Goal: Information Seeking & Learning: Learn about a topic

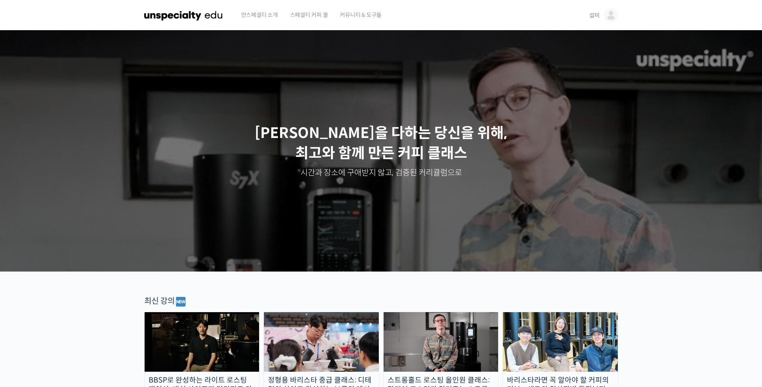
click at [599, 12] on span "섭미" at bounding box center [595, 15] width 10 height 7
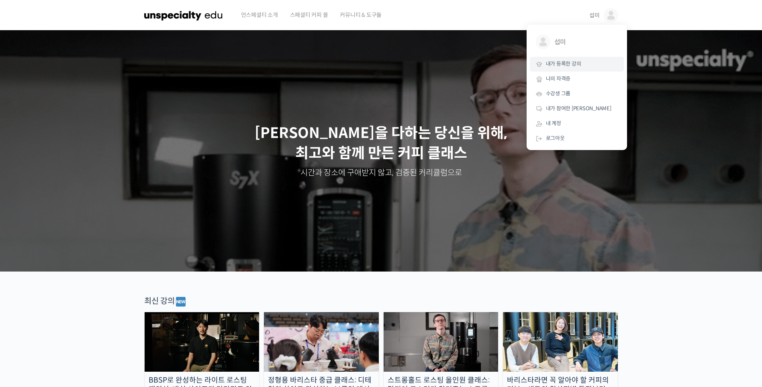
click at [568, 61] on span "내가 등록한 강의" at bounding box center [563, 63] width 35 height 7
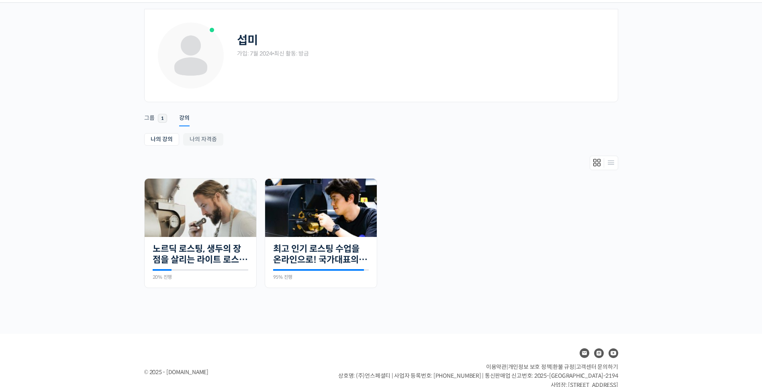
scroll to position [40, 0]
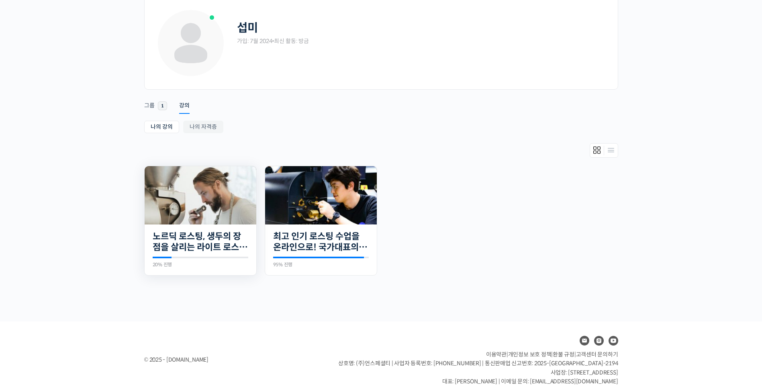
click at [211, 191] on img at bounding box center [201, 195] width 112 height 58
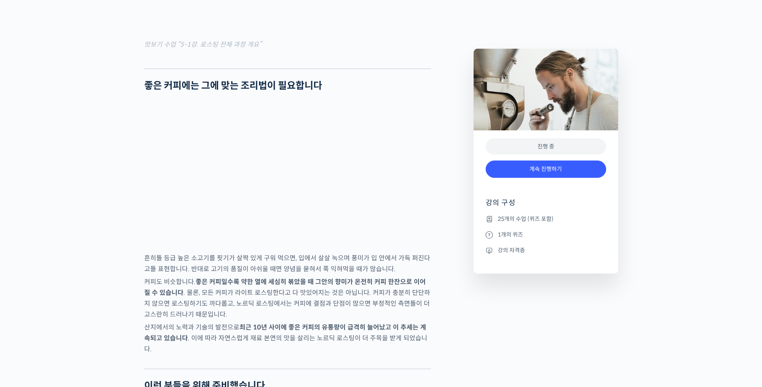
scroll to position [1246, 0]
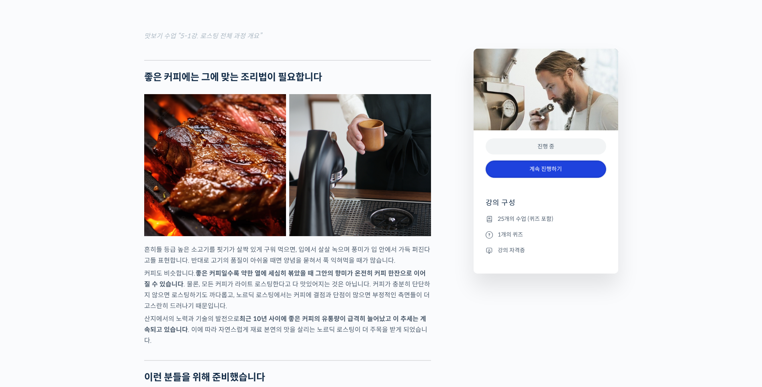
click at [537, 164] on link "계속 진행하기" at bounding box center [546, 168] width 121 height 17
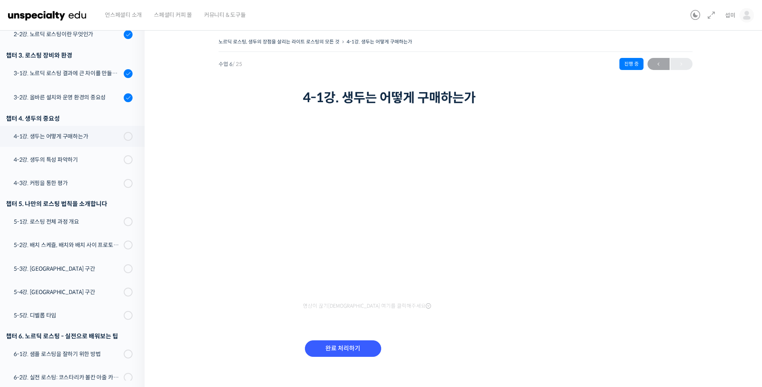
scroll to position [147, 0]
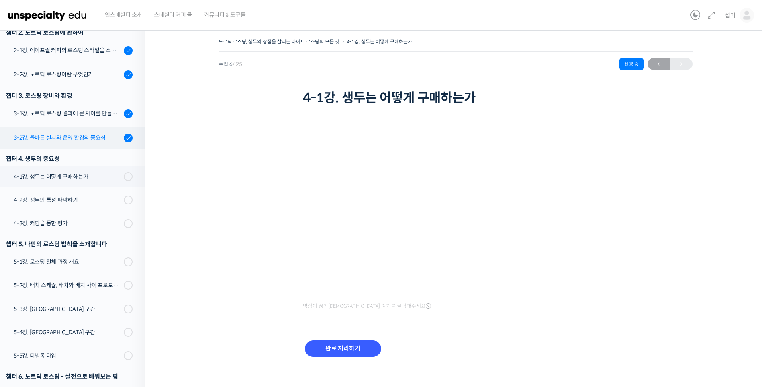
click at [93, 136] on div "3-2강. 올바른 설치와 운영 환경의 중요성" at bounding box center [68, 137] width 108 height 9
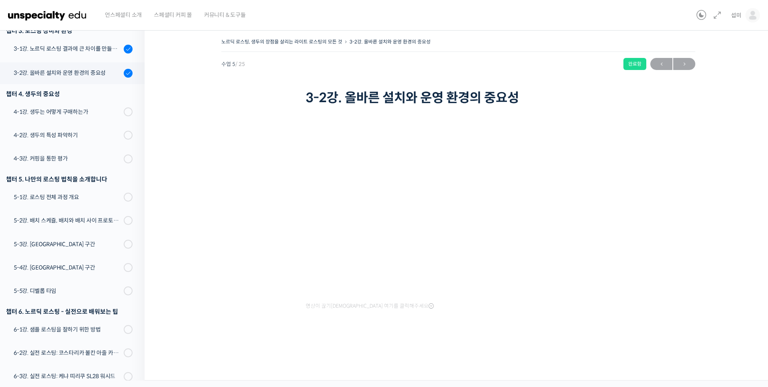
scroll to position [244, 0]
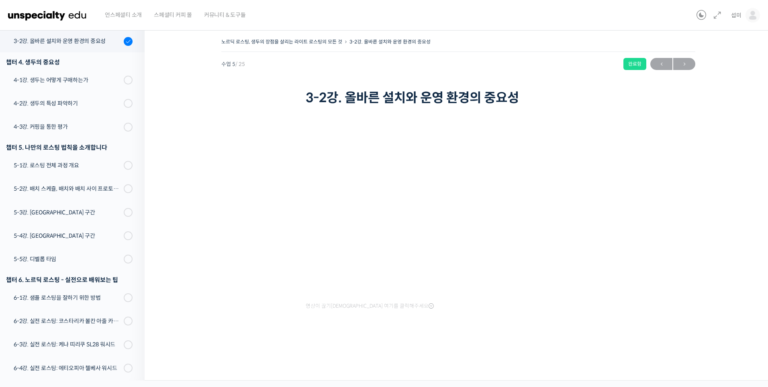
click at [712, 242] on div "노르딕 로스팅, 생두의 장점을 살리는 라이트 로스팅의 모든 것 3-2강. 올바른 설치와 운영 환경의 중요성 완료함 수업 5 / 25 완료함 […" at bounding box center [458, 192] width 547 height 312
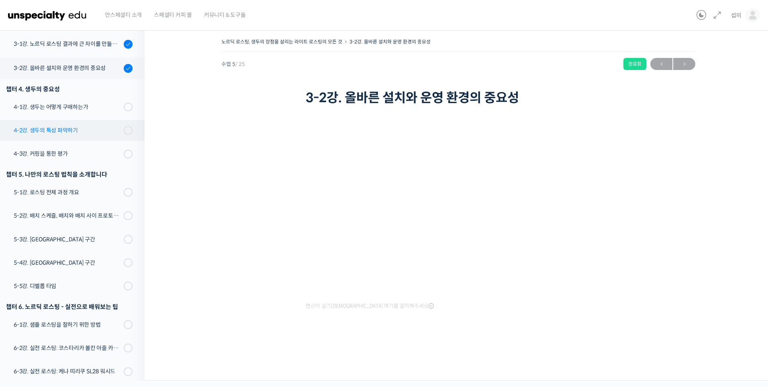
scroll to position [203, 0]
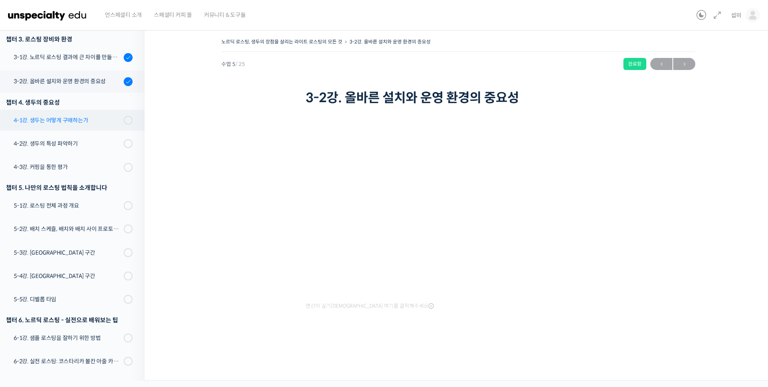
click at [92, 120] on div "4-1강. 생두는 어떻게 구매하는가" at bounding box center [68, 120] width 108 height 9
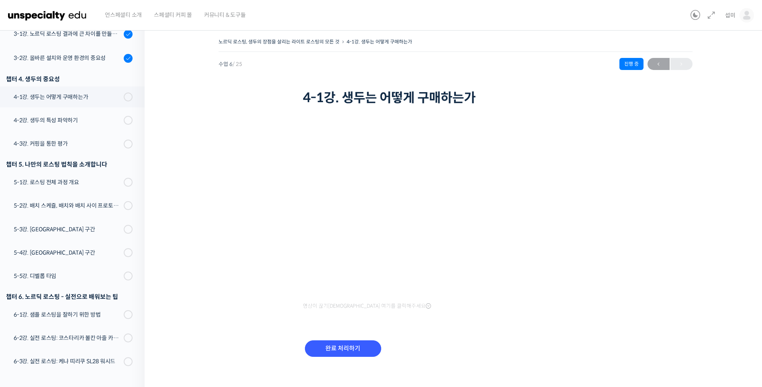
scroll to position [187, 0]
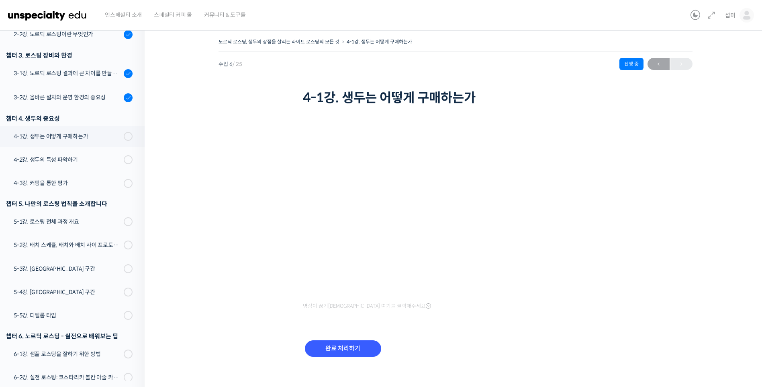
click at [694, 236] on div "노르딕 로스팅, 생두의 장점을 살리는 라이트 로스팅의 모든 것 4-1강. 생두는 어떻게 구매하는가 진행 중 수업 6 / 25 진행 중 [DAT…" at bounding box center [455, 207] width 541 height 342
click at [61, 158] on div "4-2강. 생두의 특성 파악하기" at bounding box center [68, 159] width 108 height 9
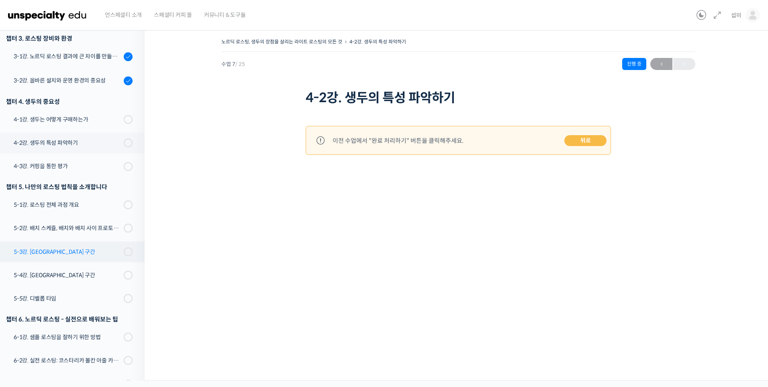
scroll to position [185, 0]
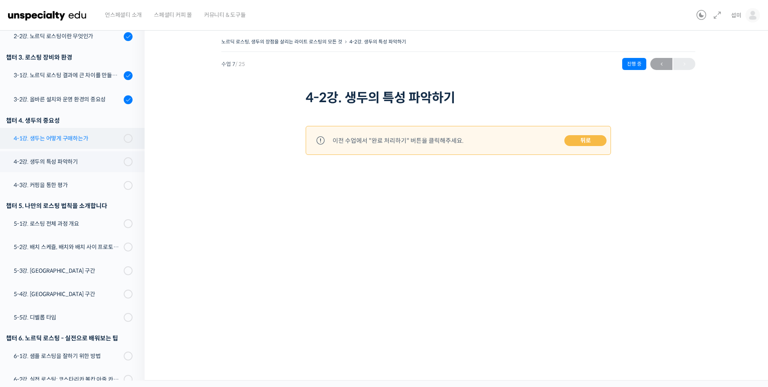
click at [100, 140] on div "4-1강. 생두는 어떻게 구매하는가" at bounding box center [68, 138] width 108 height 9
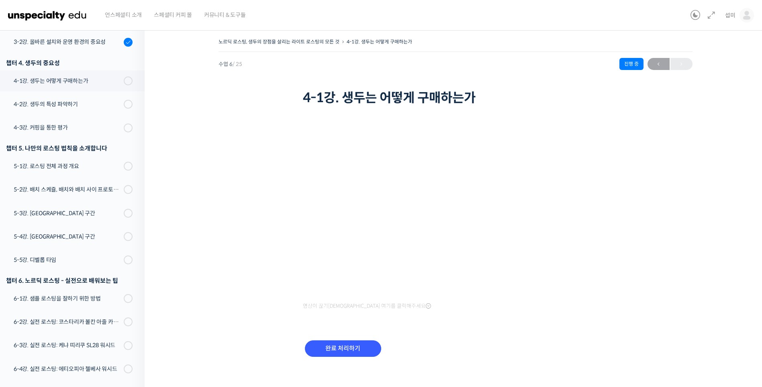
scroll to position [268, 0]
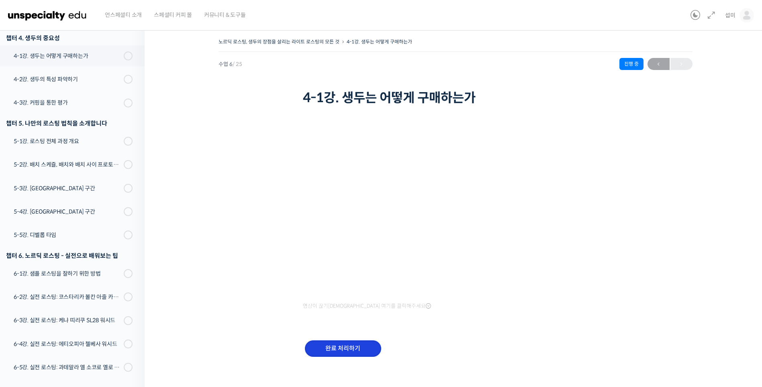
click at [329, 346] on input "완료 처리하기" at bounding box center [343, 348] width 76 height 16
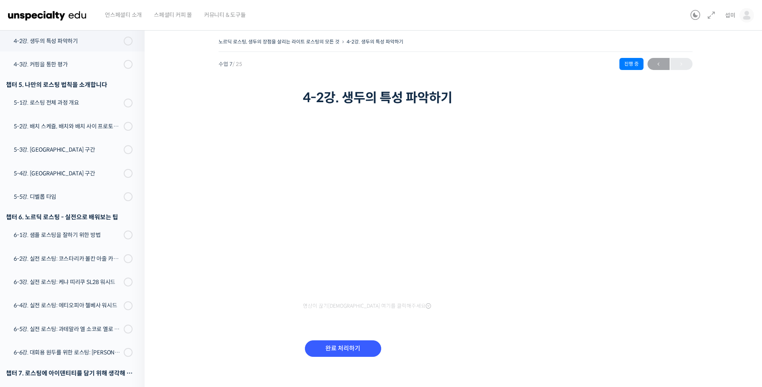
scroll to position [8, 0]
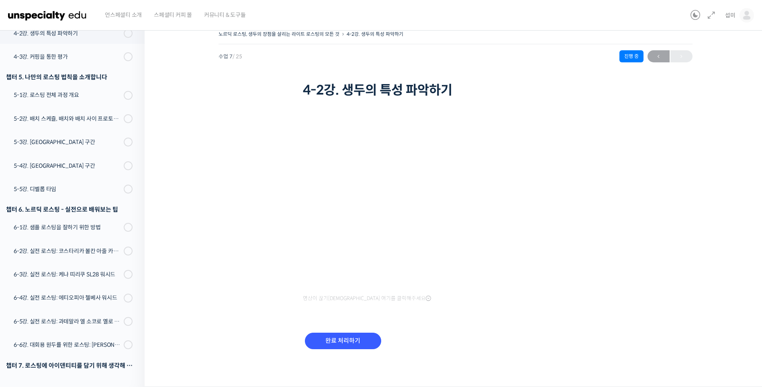
drag, startPoint x: 722, startPoint y: 191, endPoint x: 684, endPoint y: 199, distance: 38.6
click at [722, 191] on div "노르딕 로스팅, 생두의 장점을 살리는 라이트 로스팅의 모든 것 4-2강. 생두의 특성 파악하기 진행 중 수업 7 / 25 진행 중 2026년 …" at bounding box center [455, 200] width 541 height 342
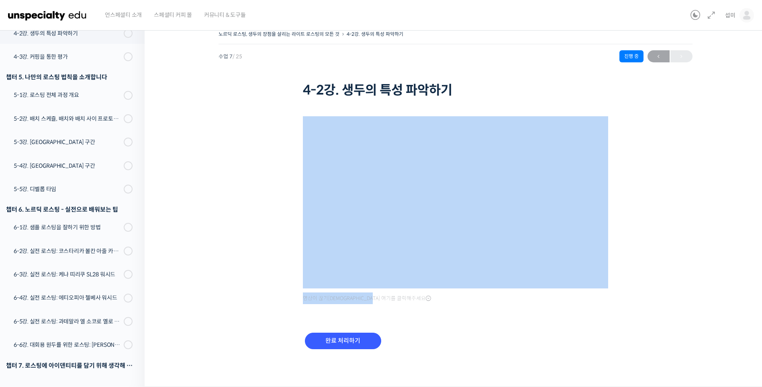
drag, startPoint x: 684, startPoint y: 199, endPoint x: 642, endPoint y: 302, distance: 111.0
click at [642, 302] on div "노르딕 로스팅, 생두의 장점을 살리는 라이트 로스팅의 모든 것 4-2강. 생두의 특성 파악하기 진행 중 수업 7 / 25 진행 중 2026년 …" at bounding box center [455, 200] width 541 height 342
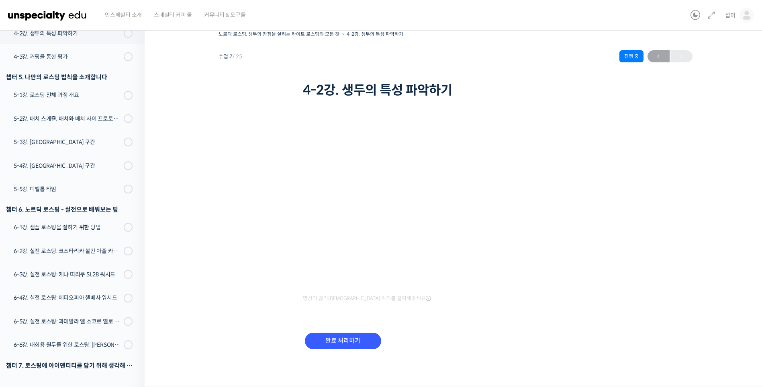
drag, startPoint x: 642, startPoint y: 302, endPoint x: 607, endPoint y: 345, distance: 55.4
click at [607, 345] on div "완료 처리하기" at bounding box center [455, 347] width 305 height 46
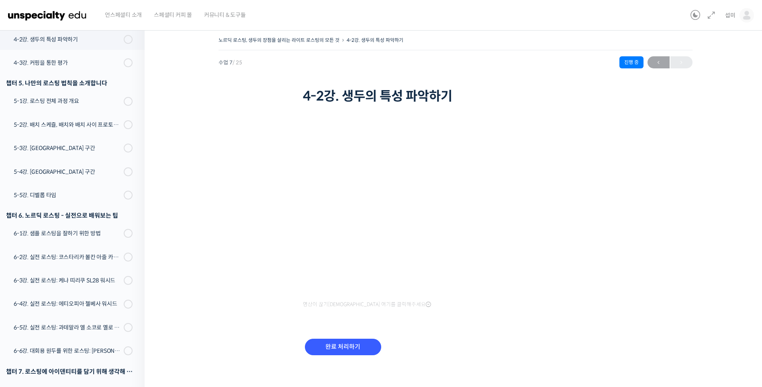
scroll to position [0, 0]
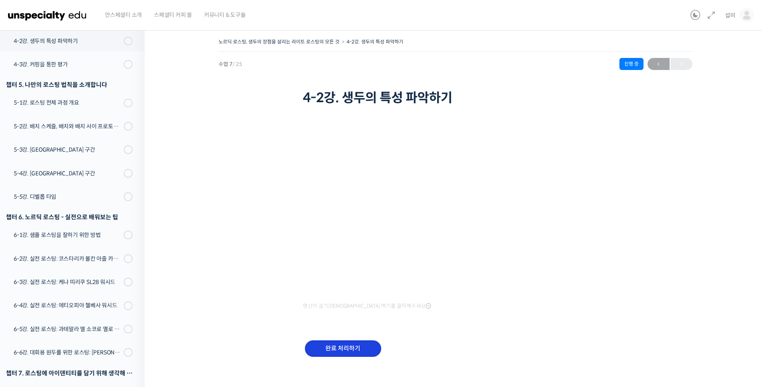
click at [356, 341] on input "완료 처리하기" at bounding box center [343, 348] width 76 height 16
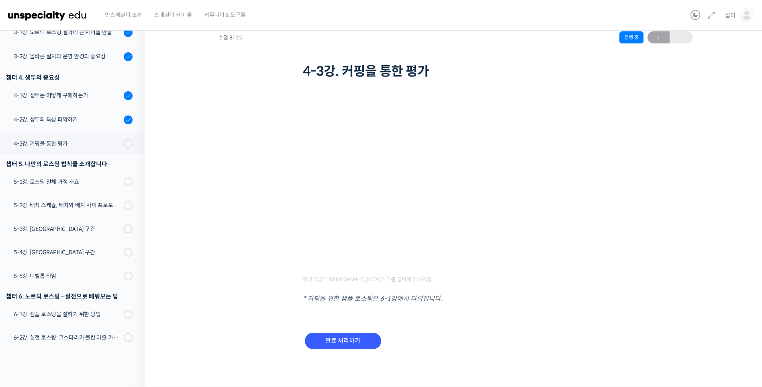
scroll to position [201, 0]
click at [712, 183] on div "노르딕 로스팅, 생두의 장점을 살리는 라이트 로스팅의 모든 것 4-3강. 커핑을 통한 평가 진행 중 수업 8 / 25 진행 중 2026년 05…" at bounding box center [455, 190] width 541 height 361
click at [352, 339] on input "완료 처리하기" at bounding box center [343, 340] width 76 height 16
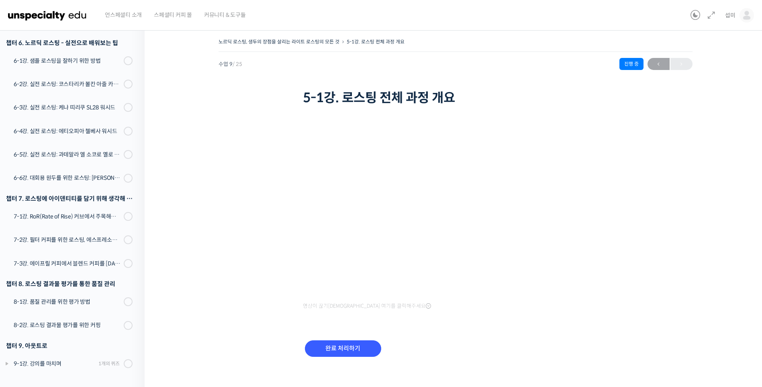
click at [43, 15] on img at bounding box center [47, 15] width 79 height 24
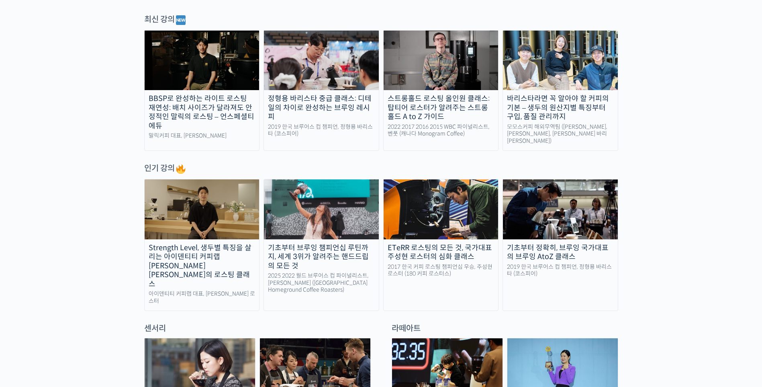
scroll to position [322, 0]
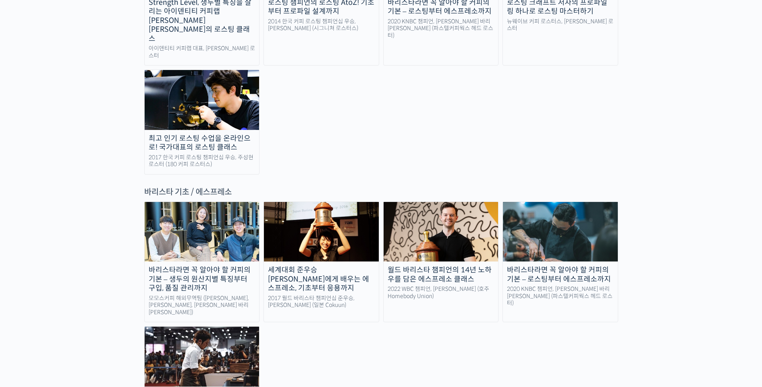
scroll to position [965, 0]
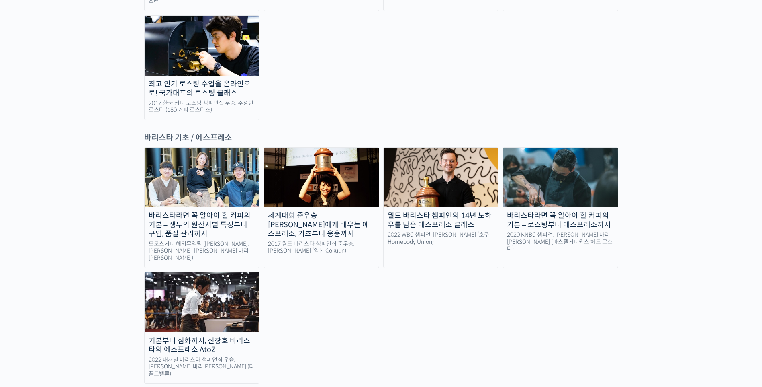
click at [459, 231] on div "2022 WBC 챔피언, 앤서니 더글라스 (호주 Homebody Union)" at bounding box center [441, 238] width 115 height 14
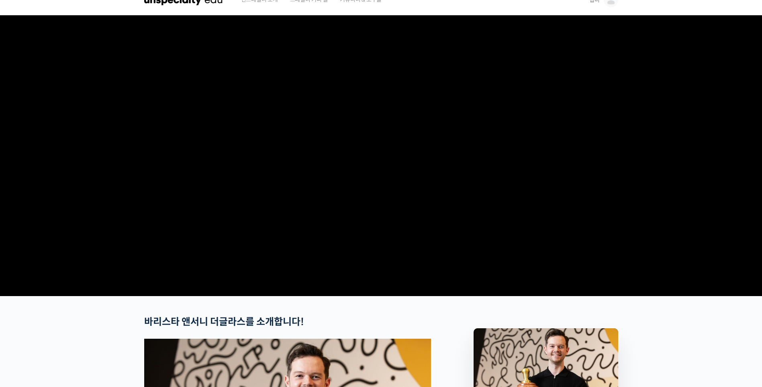
scroll to position [40, 0]
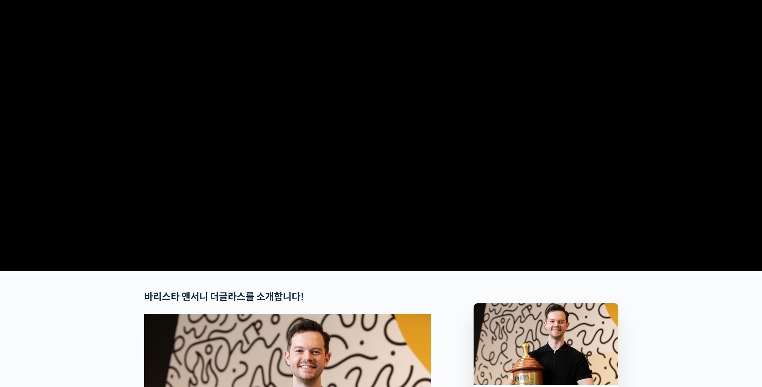
click at [452, 215] on video at bounding box center [381, 128] width 474 height 277
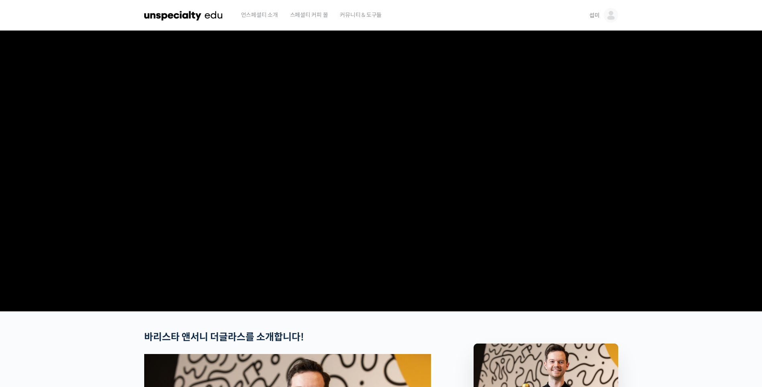
click at [487, 249] on video at bounding box center [381, 169] width 474 height 277
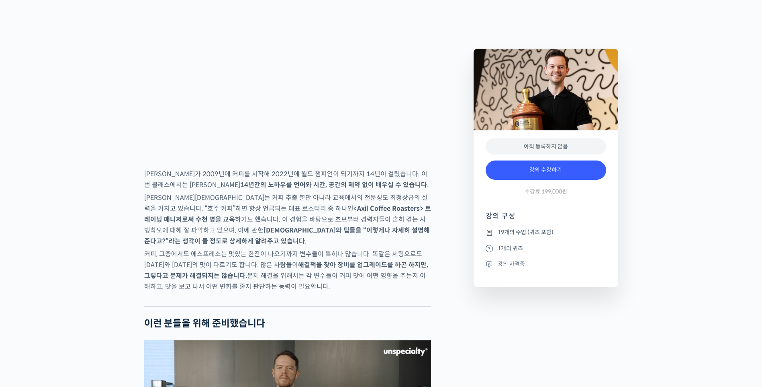
scroll to position [1206, 0]
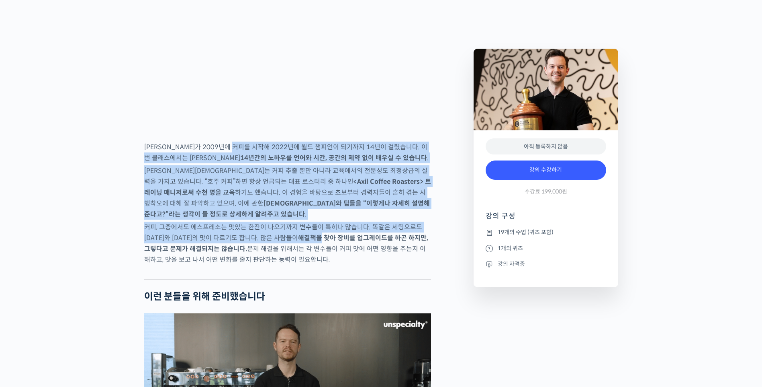
drag, startPoint x: 290, startPoint y: 259, endPoint x: 251, endPoint y: 171, distance: 96.1
click at [251, 163] on p "[PERSON_NAME]가 2009년에 커피를 시작해 2022년에 월드 챔피언이 되기까지 14년이 걸렸습니다. 이번 클래스에서는 이 14년간의…" at bounding box center [287, 152] width 287 height 22
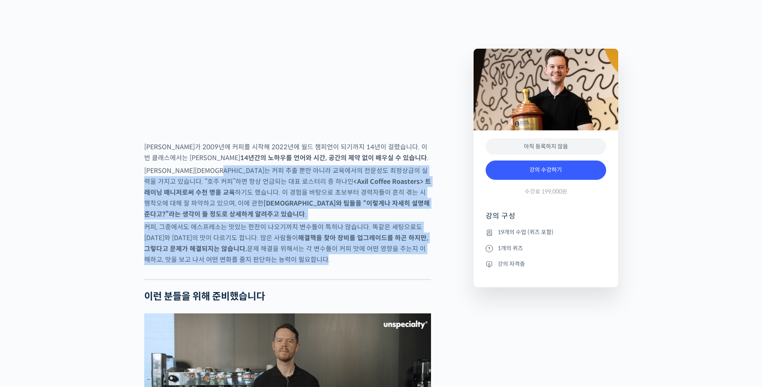
drag, startPoint x: 237, startPoint y: 190, endPoint x: 280, endPoint y: 279, distance: 99.2
click at [280, 265] on p "커피, 그중에서도 에스프레소는 맛있는 한잔이 나오기까지 변수들이 특히나 많습니다. 똑같은 세팅으로도 [DATE]와 [DATE]의 맛이 다르기도…" at bounding box center [287, 242] width 287 height 43
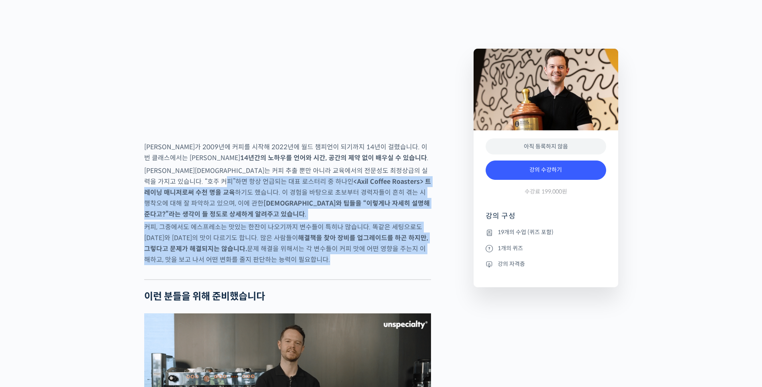
drag, startPoint x: 280, startPoint y: 279, endPoint x: 251, endPoint y: 198, distance: 86.4
click at [251, 198] on p "[PERSON_NAME][DEMOGRAPHIC_DATA]는 커피 추출 뿐만 아니라 교육에서의 전문성도 최정상급의 실력을 가지고 있습니다. “호…" at bounding box center [287, 192] width 287 height 54
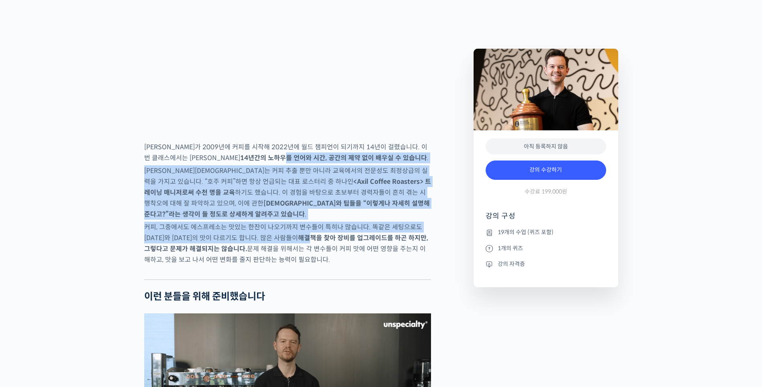
drag, startPoint x: 246, startPoint y: 180, endPoint x: 279, endPoint y: 260, distance: 87.4
click at [279, 253] on strong "해결책을 찾아 장비를 업그레이드를 하곤 하지만, 그렇다고 문제가 해결되지는 않습니다." at bounding box center [286, 243] width 284 height 19
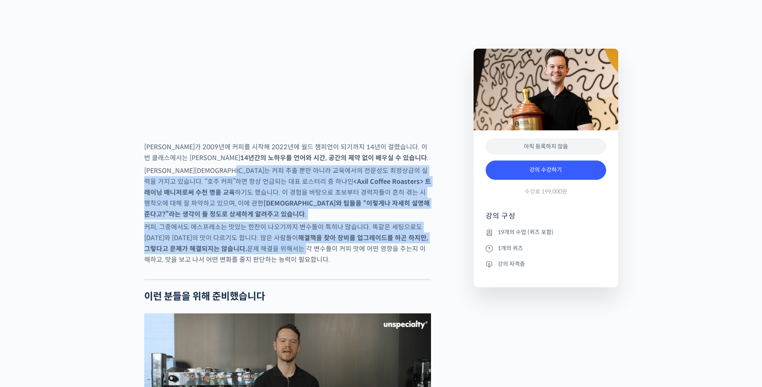
drag, startPoint x: 269, startPoint y: 268, endPoint x: 255, endPoint y: 195, distance: 75.0
click at [255, 195] on p "[PERSON_NAME][DEMOGRAPHIC_DATA]는 커피 추출 뿐만 아니라 교육에서의 전문성도 최정상급의 실력을 가지고 있습니다. “호…" at bounding box center [287, 192] width 287 height 54
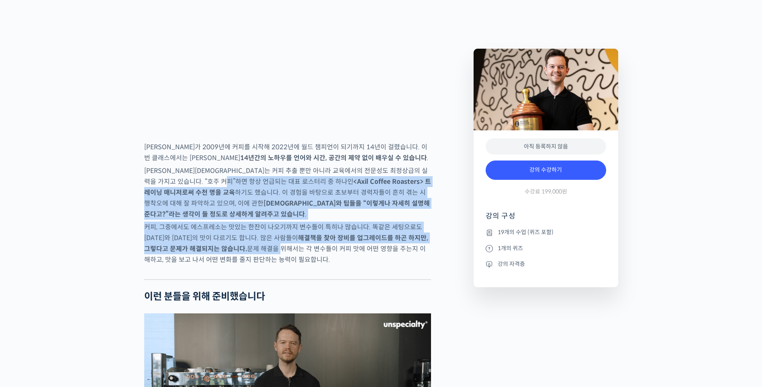
drag, startPoint x: 247, startPoint y: 208, endPoint x: 246, endPoint y: 269, distance: 60.7
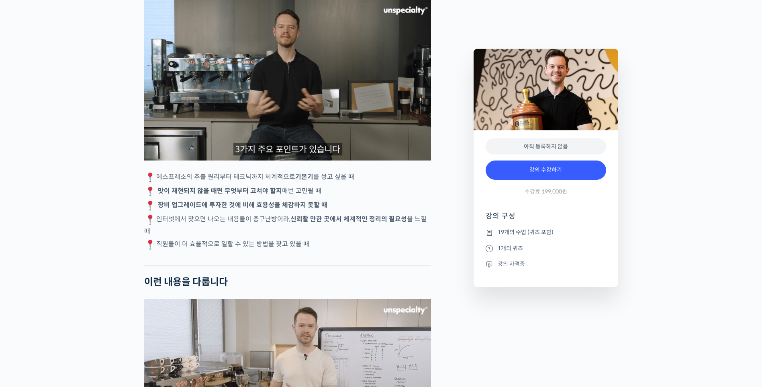
scroll to position [1527, 0]
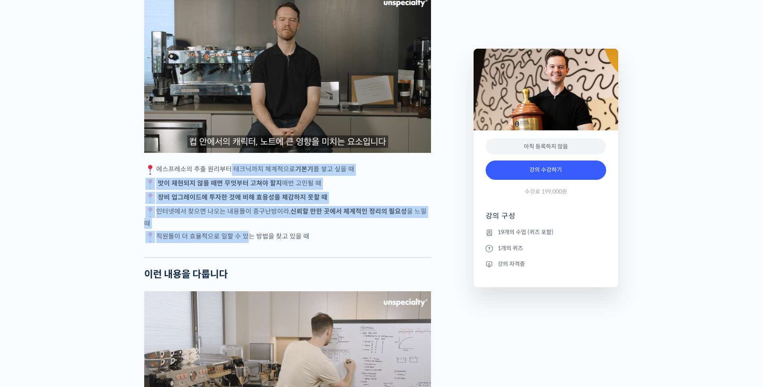
drag, startPoint x: 244, startPoint y: 251, endPoint x: 228, endPoint y: 180, distance: 72.5
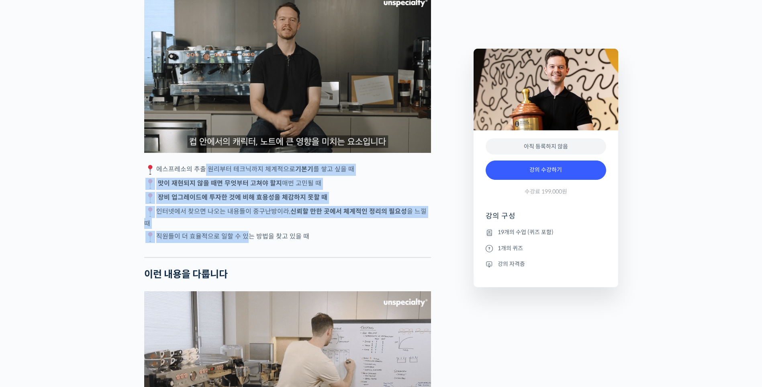
drag, startPoint x: 200, startPoint y: 185, endPoint x: 242, endPoint y: 249, distance: 76.8
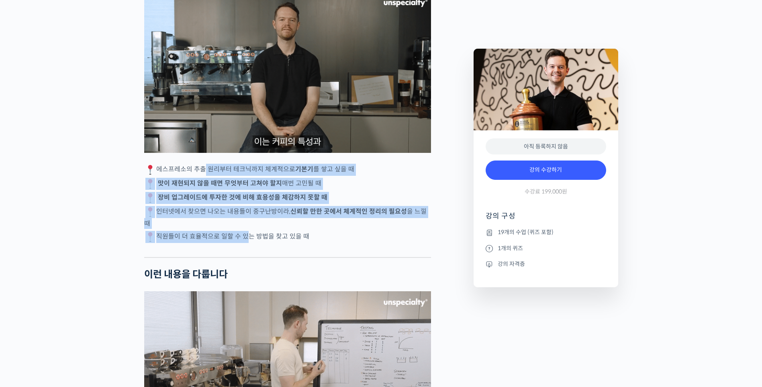
click at [242, 243] on p "직원들이 더 효율적으로 일할 수 있는 방법을 찾고 있을 때" at bounding box center [287, 237] width 287 height 12
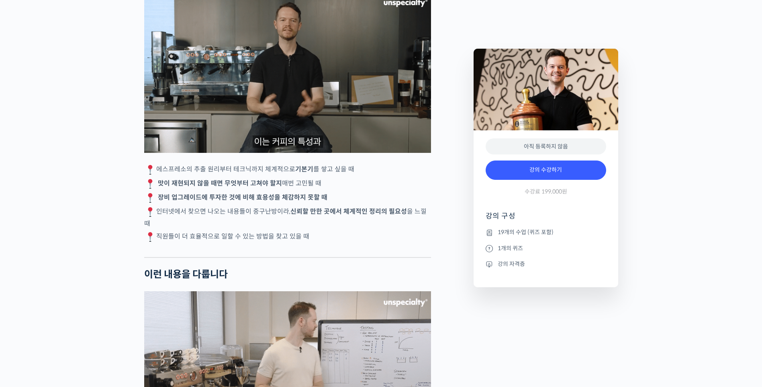
click at [259, 243] on p "직원들이 더 효율적으로 일할 수 있는 방법을 찾고 있을 때" at bounding box center [287, 237] width 287 height 12
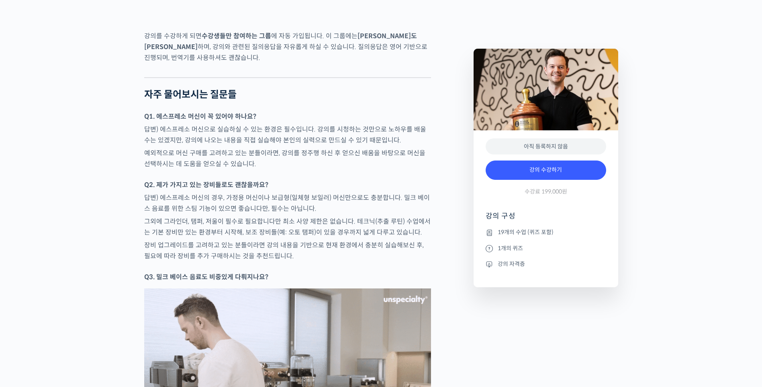
scroll to position [3095, 0]
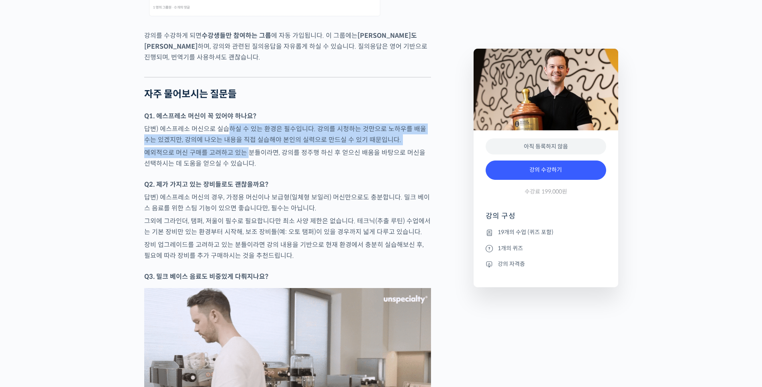
drag, startPoint x: 246, startPoint y: 158, endPoint x: 228, endPoint y: 127, distance: 35.4
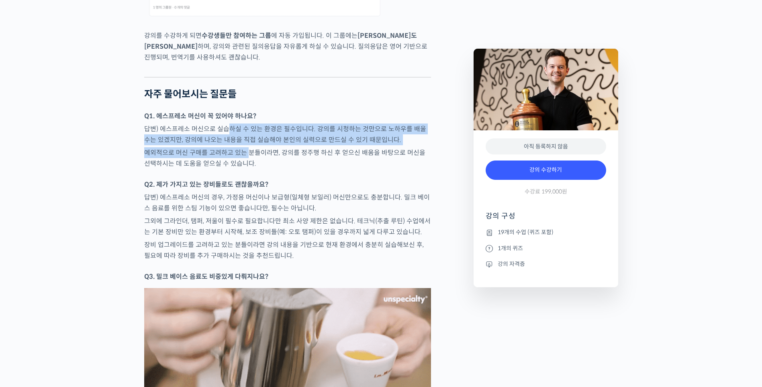
click at [228, 127] on p "답변) 에스프레소 머신으로 실습하실 수 있는 환경은 필수입니다. 강의를 시청하는 것만으로 노하우를 배울 수는 있겠지만, 강의에 나오는 내용을 …" at bounding box center [287, 134] width 287 height 22
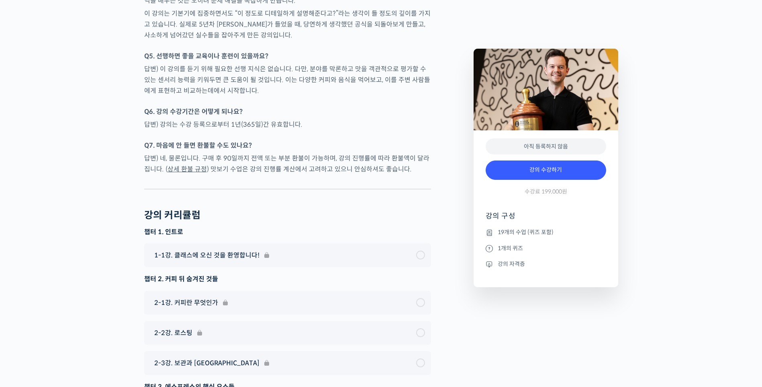
scroll to position [3818, 0]
